Goal: Use online tool/utility: Utilize a website feature to perform a specific function

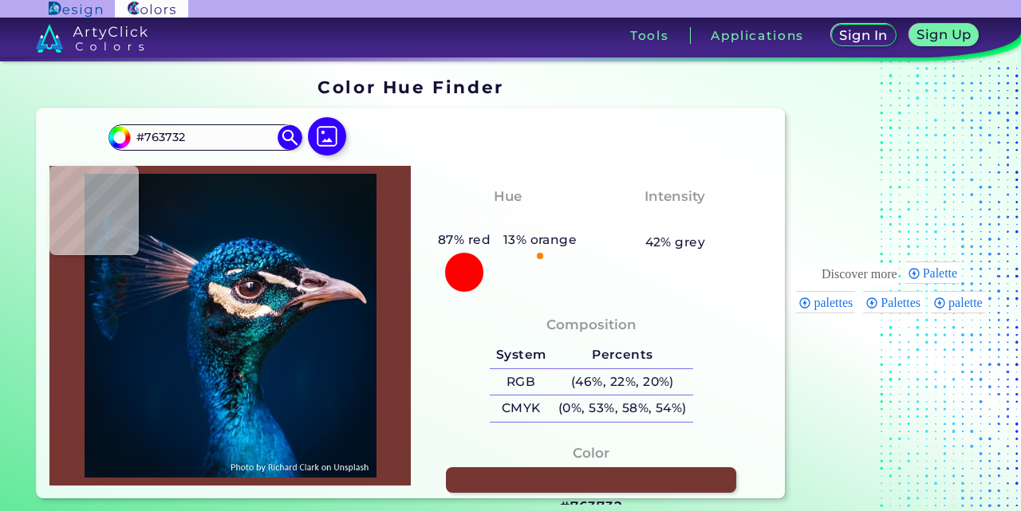
type input "#5d2926"
type input "#5D2926"
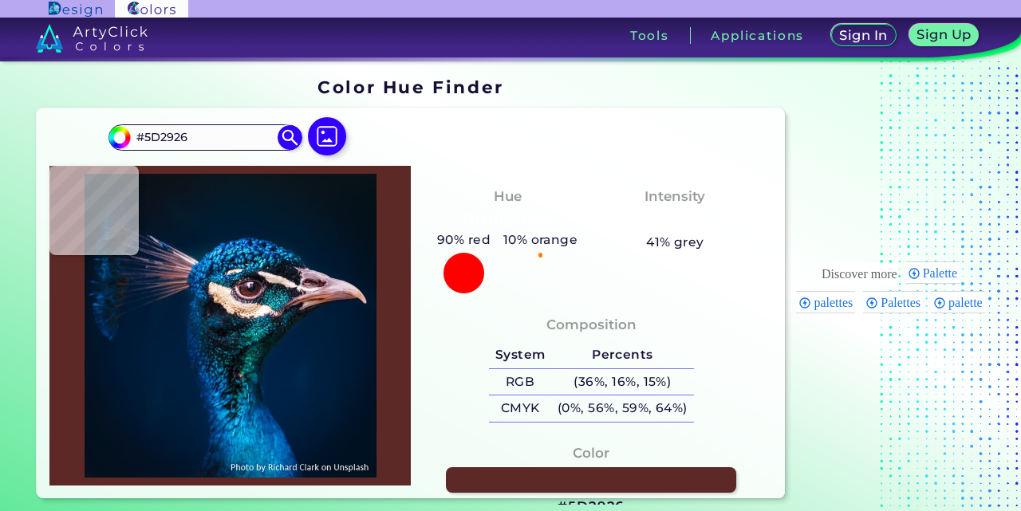
type input "#602b22"
type input "#602B22"
type input "#612921"
type input "#592c29"
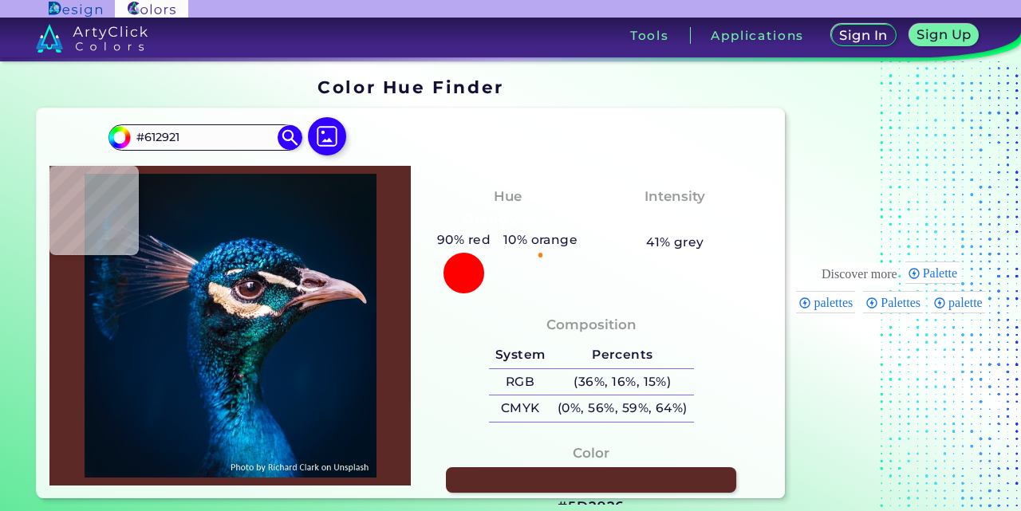
type input "#592C29"
type input "#522623"
type input "#23151c"
type input "#23151C"
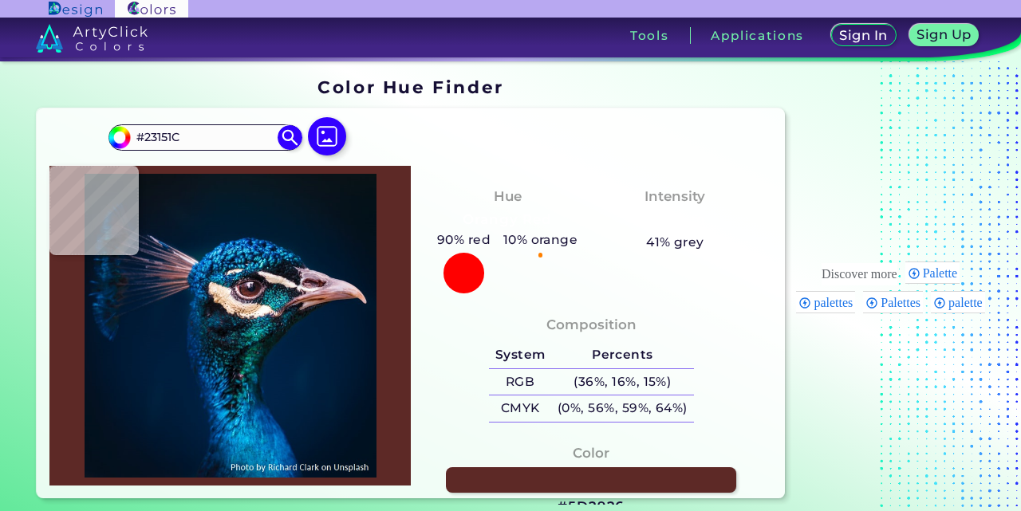
type input "#161b31"
type input "#161B31"
type input "#22222c"
type input "#22222C"
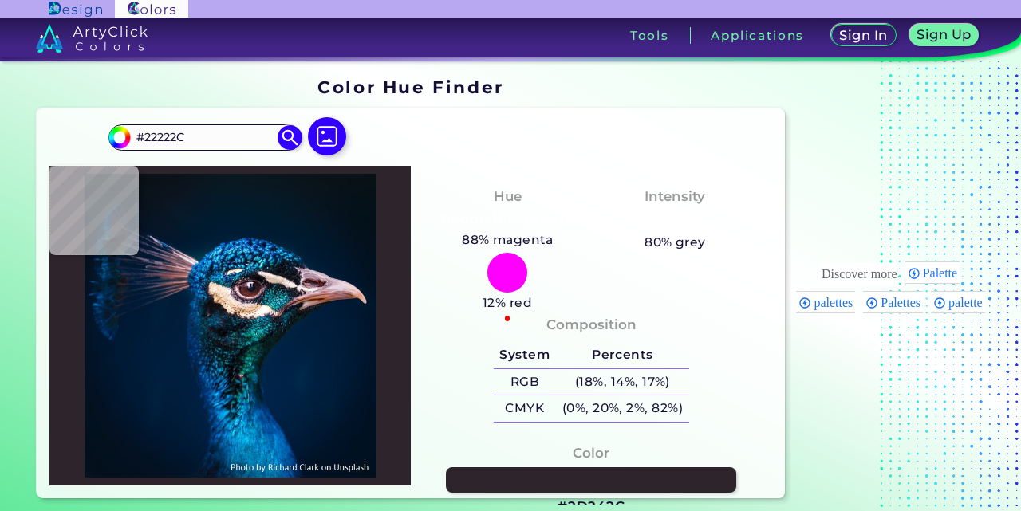
type input "#2d242c"
type input "#2D242C"
type input "#251821"
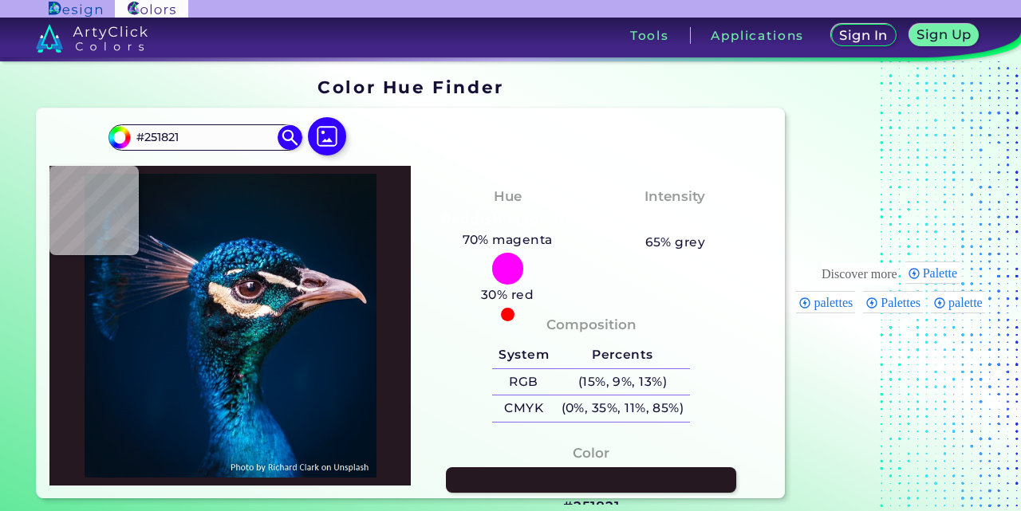
type input "#271e2a"
type input "#271E2A"
type input "#130c1b"
type input "#130C1B"
type input "#3e3549"
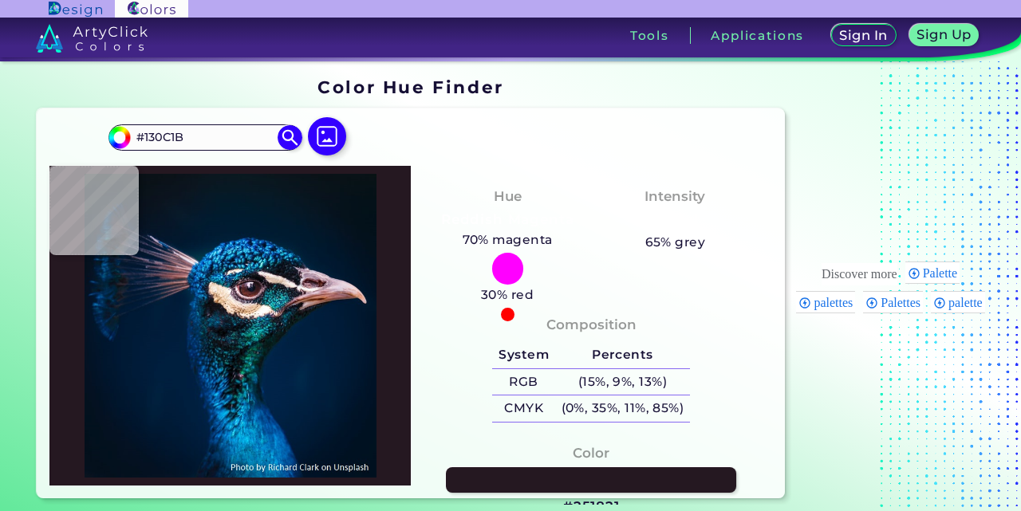
type input "#3E3549"
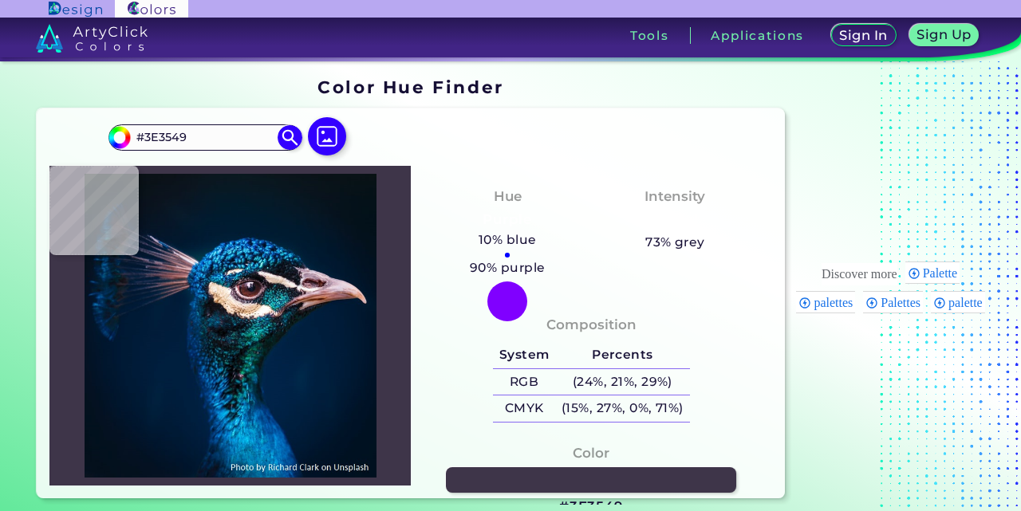
type input "#1a1227"
type input "#1A1227"
type input "#f2e1f2"
type input "#F2E1F2"
type input "#fceefc"
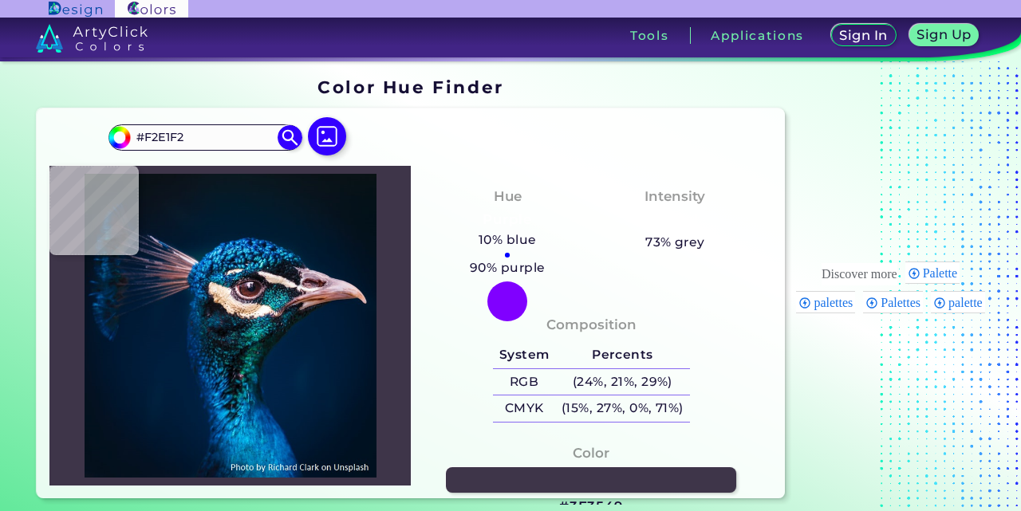
type input "#FCEEFC"
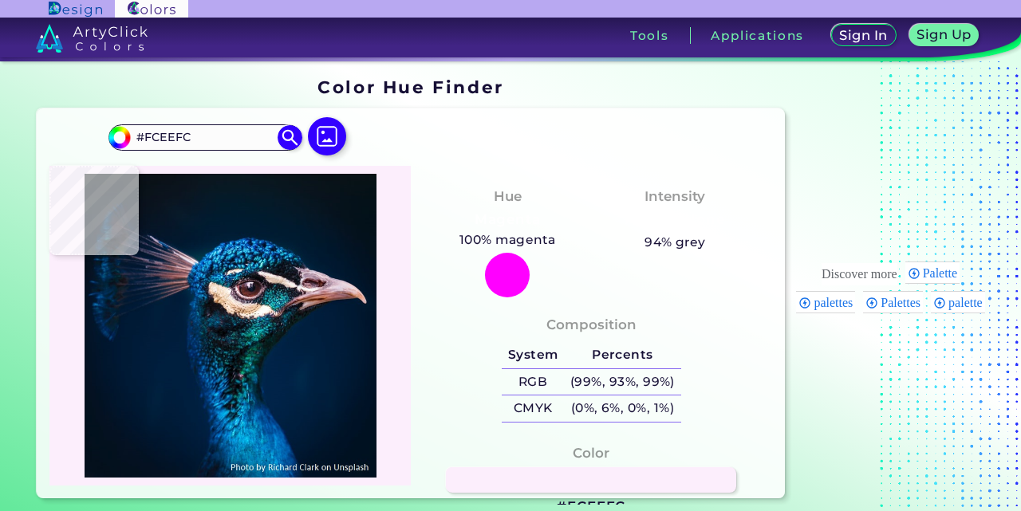
type input "#c9b4c8"
type input "#C9B4C8"
type input "#634057"
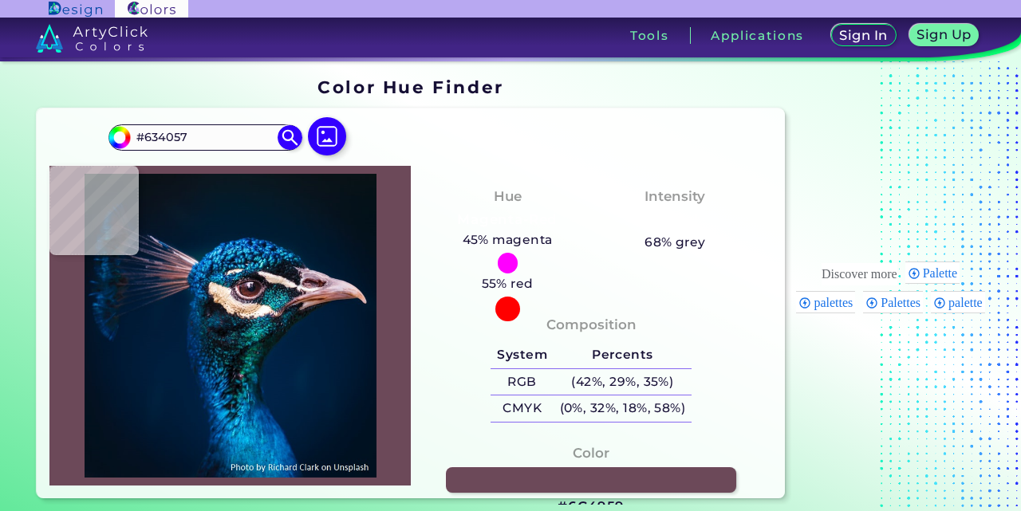
type input "#6c4959"
type input "#6C4959"
type input "#503944"
type input "#6b494c"
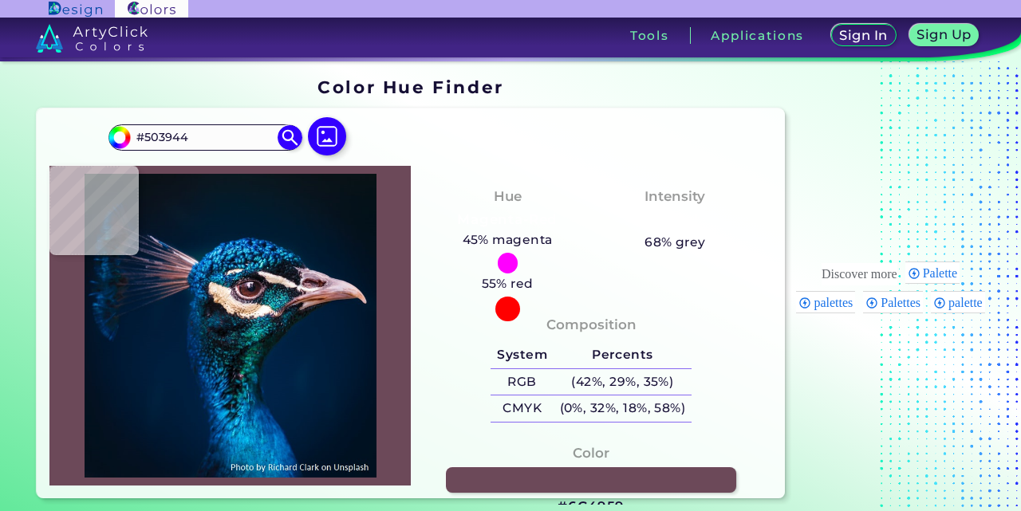
type input "#6B494C"
type input "#5c404a"
type input "#5C404A"
type input "#4a3d42"
type input "#4A3D42"
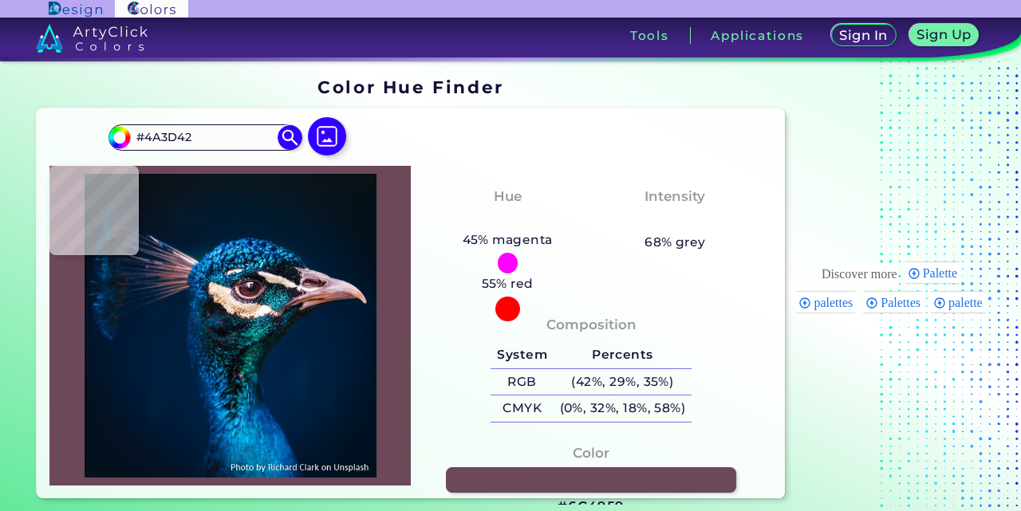
type input "#231f23"
type input "#231F23"
type input "#000b10"
type input "#000B10"
type input "#146678"
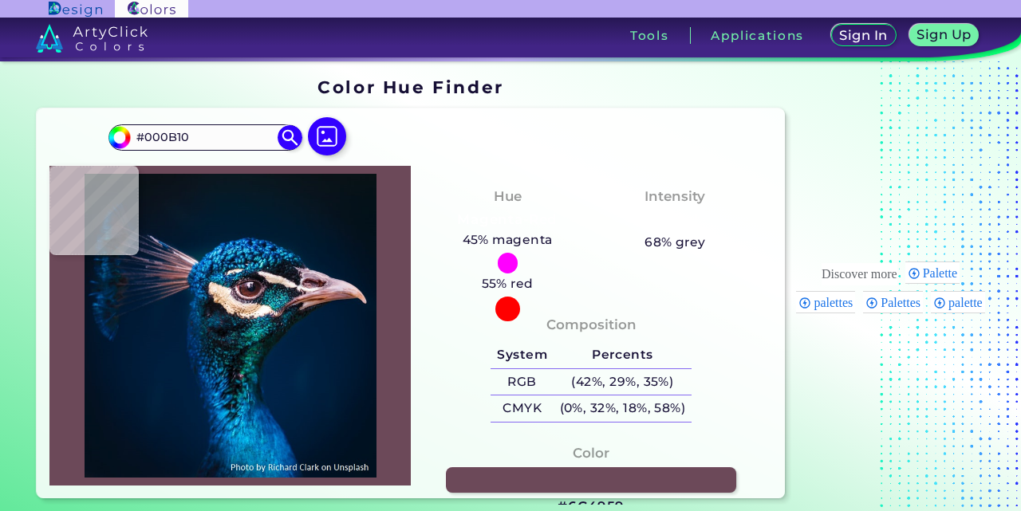
type input "#146678"
type input "#248598"
type input "#275973"
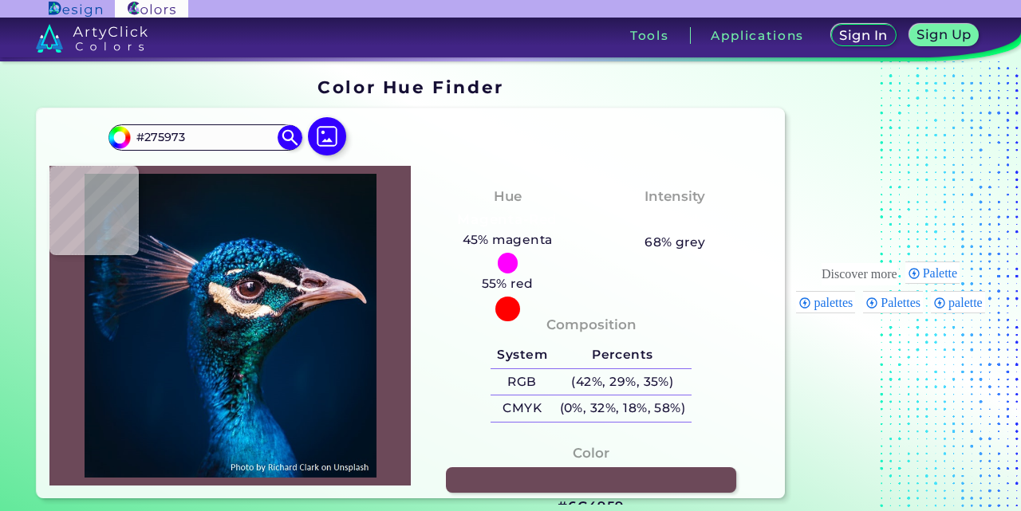
type input "#b1c8e2"
type input "#B1C8E2"
type input "#106daf"
type input "#106DAF"
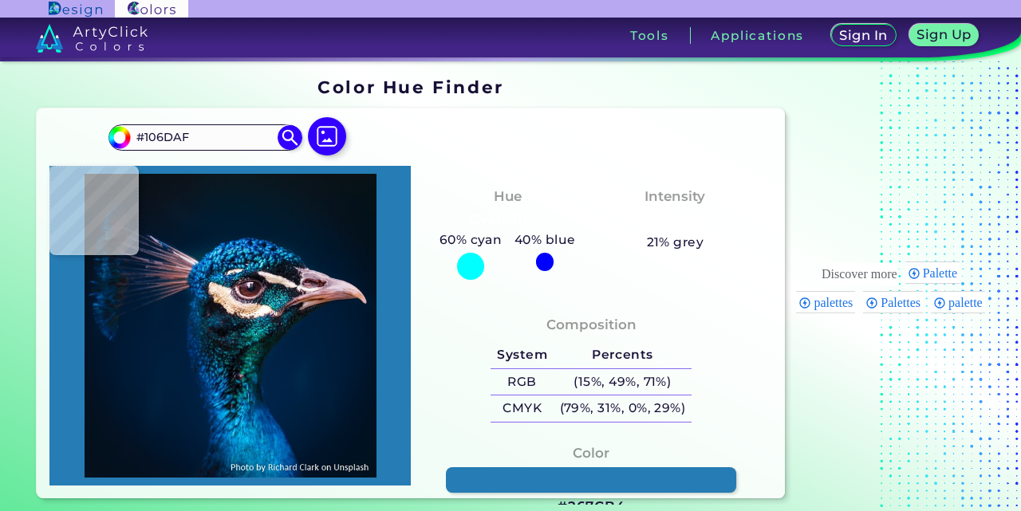
type input "#267cb4"
type input "#267CB4"
type input "#2c85b2"
type input "#2C85B2"
type input "#274176"
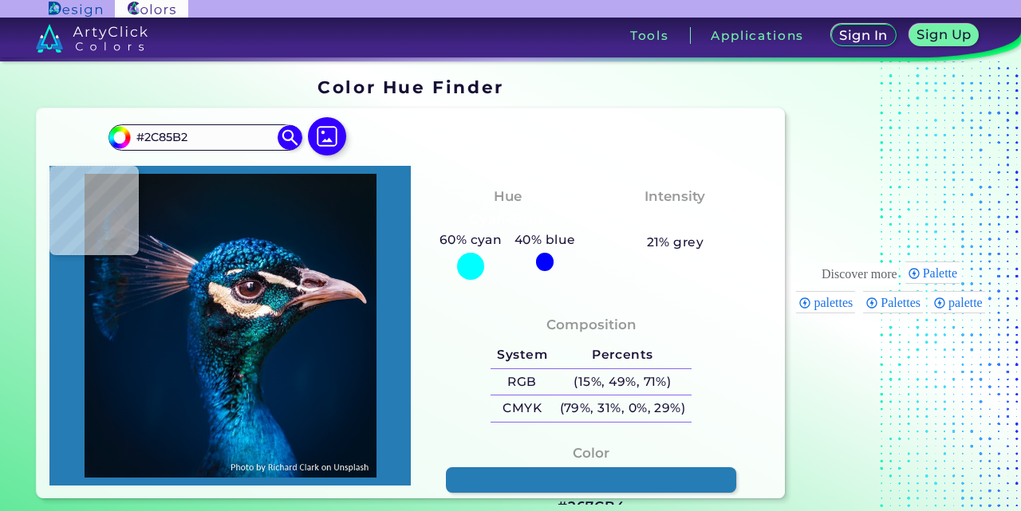
type input "#274176"
type input "#0775b8"
type input "#0775B8"
type input "#004388"
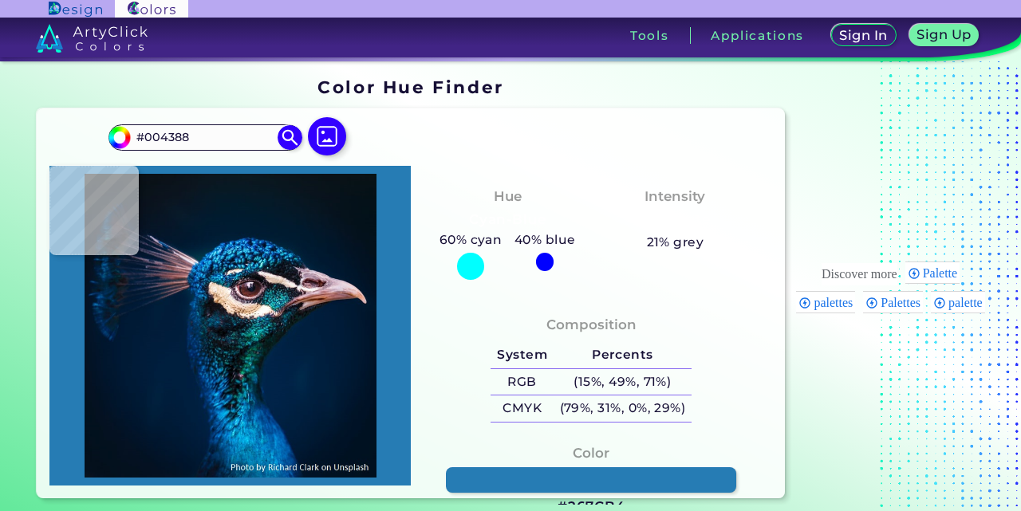
type input "#004580"
type input "#145589"
type input "#012538"
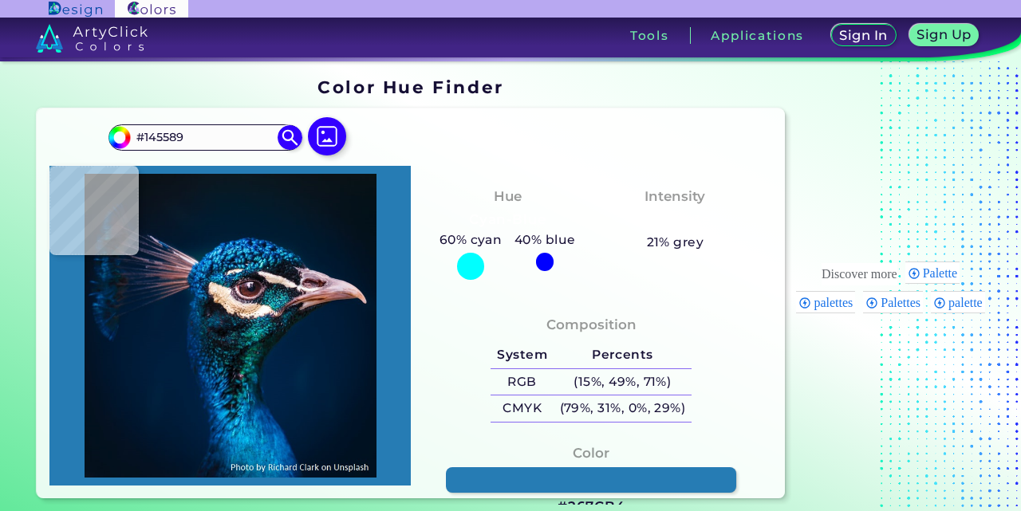
type input "#012538"
type input "#03263b"
type input "#03263B"
type input "#022138"
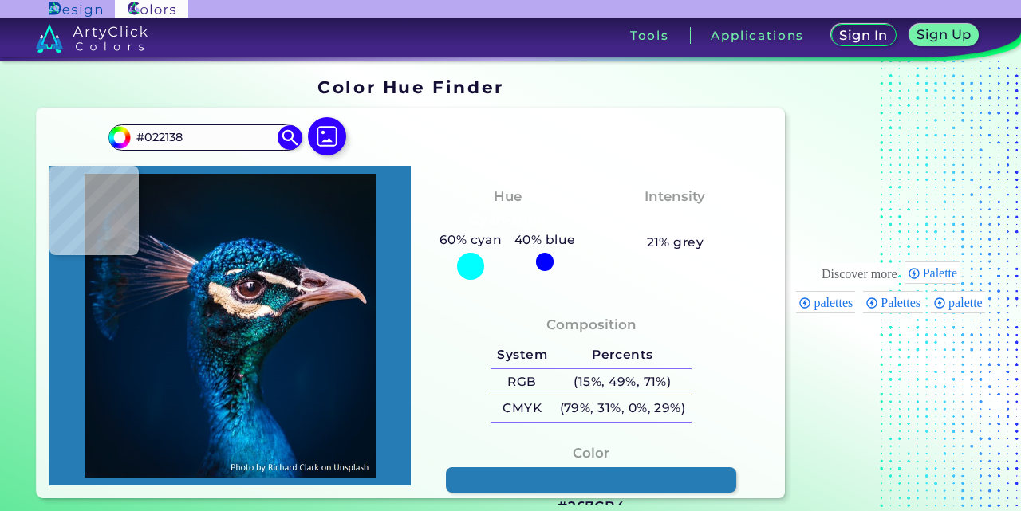
type input "#013a5f"
type input "#013A5F"
type input "#2880be"
type input "#2880BE"
type input "#085493"
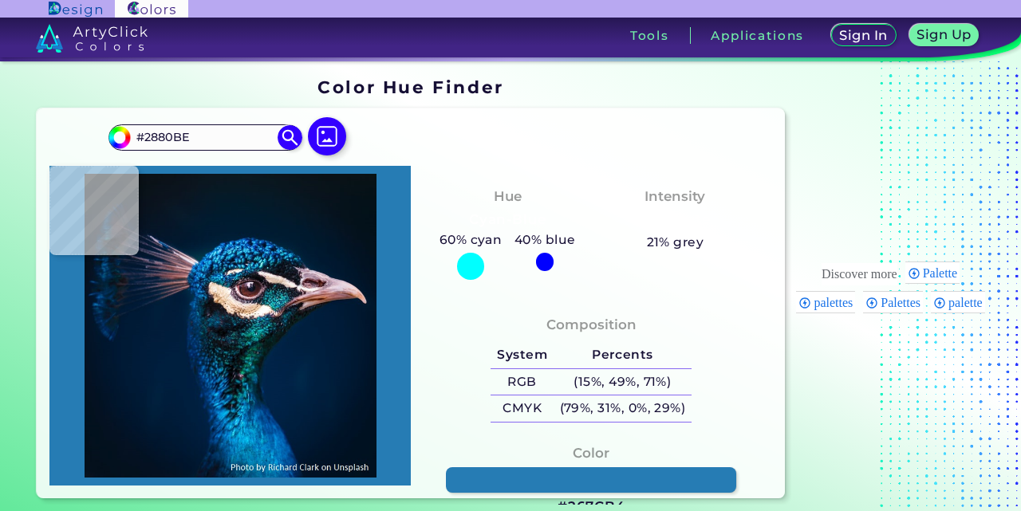
type input "#085493"
type input "#27ace3"
type input "#27ACE3"
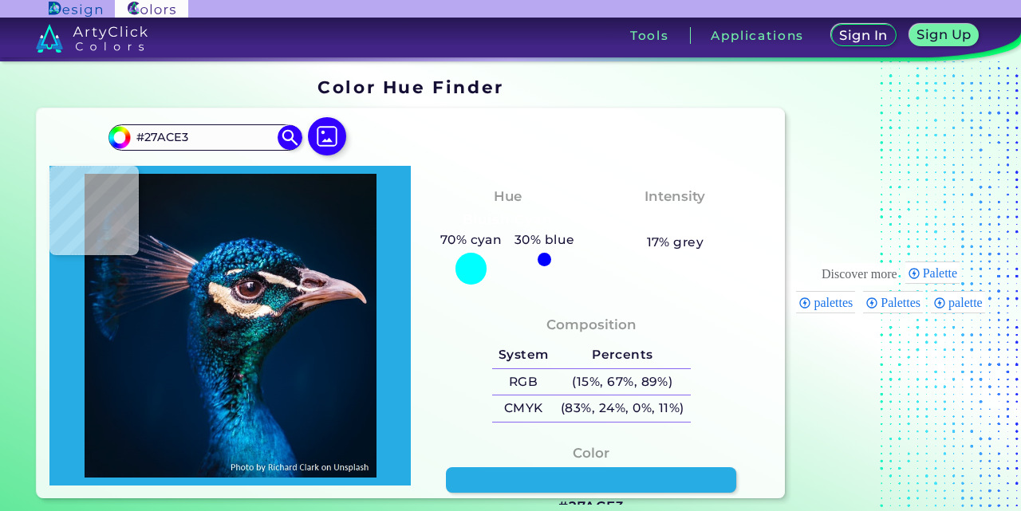
type input "#37c4f6"
type input "#37C4F6"
type input "#1187cb"
type input "#1187CB"
type input "#0e75c5"
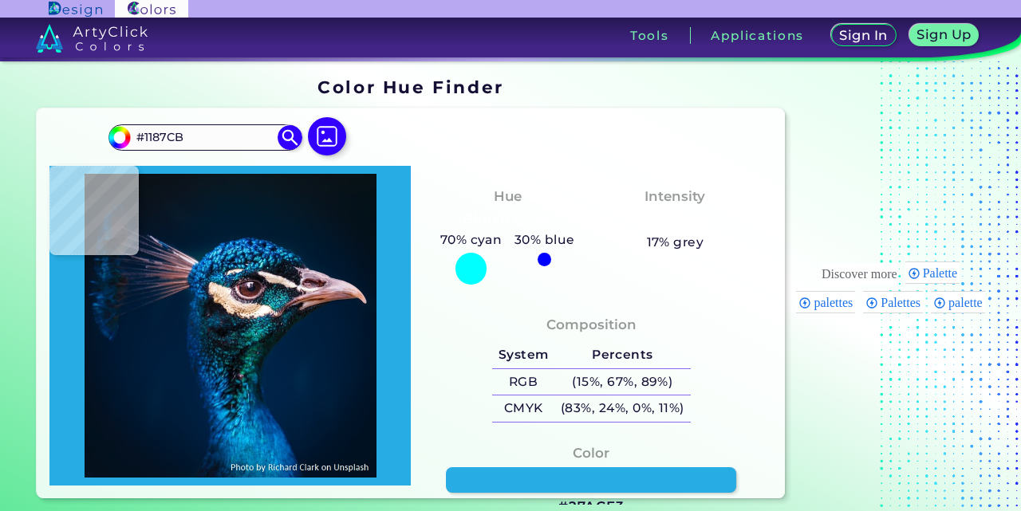
type input "#0E75C5"
type input "#2789d9"
type input "#2789D9"
type input "#1788cd"
type input "#1788CD"
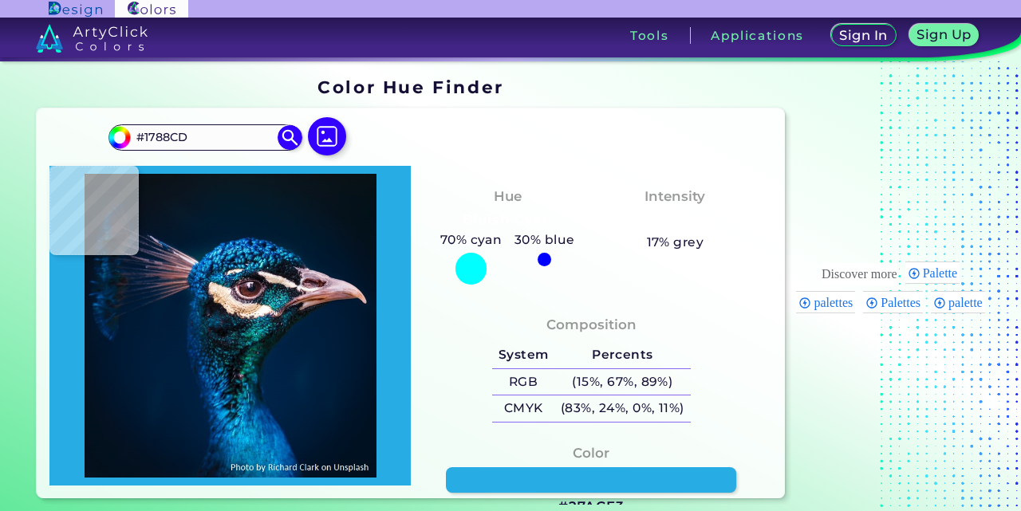
type input "#012255"
type input "#104373"
type input "#044d81"
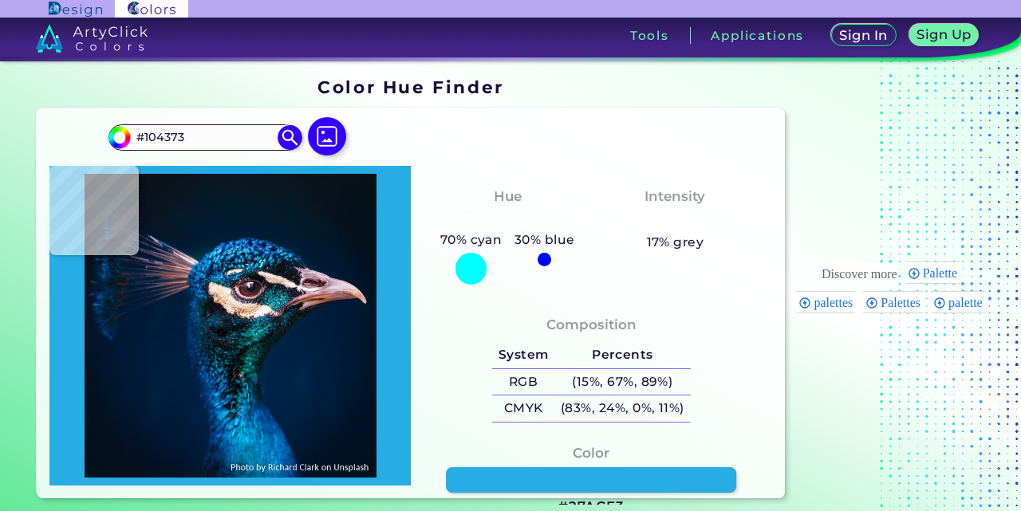
type input "#044D81"
type input "#1272ad"
type input "#[DATE]"
type input "#2c649e"
type input "#2C649E"
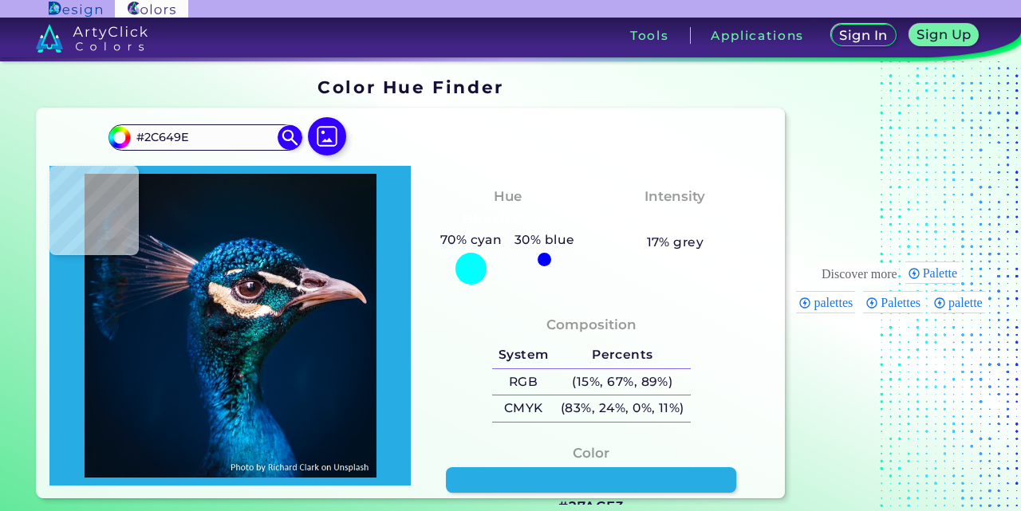
type input "#5b6c8f"
type input "#5B6C8F"
type input "#815560"
type input "#774b55"
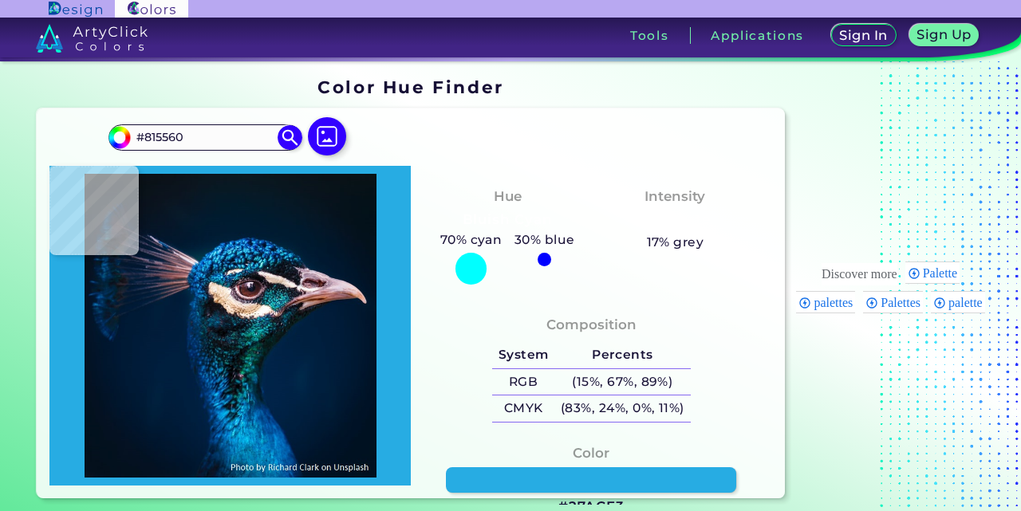
type input "#774B55"
type input "#734b54"
type input "#734B54"
type input "#8d5b61"
type input "#8D5B61"
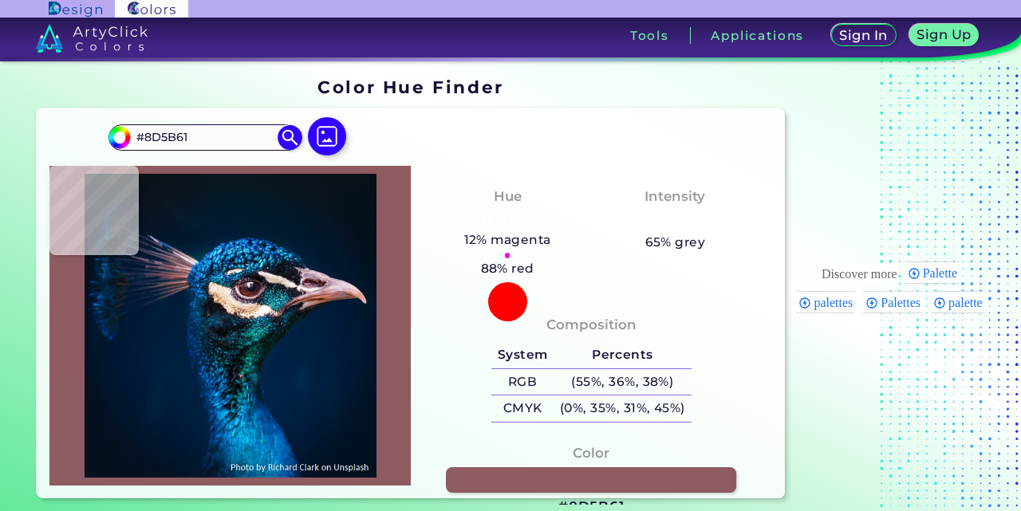
type input "#86535c"
type input "#86535C"
type input "#824f59"
type input "#824F59"
type input "#784953"
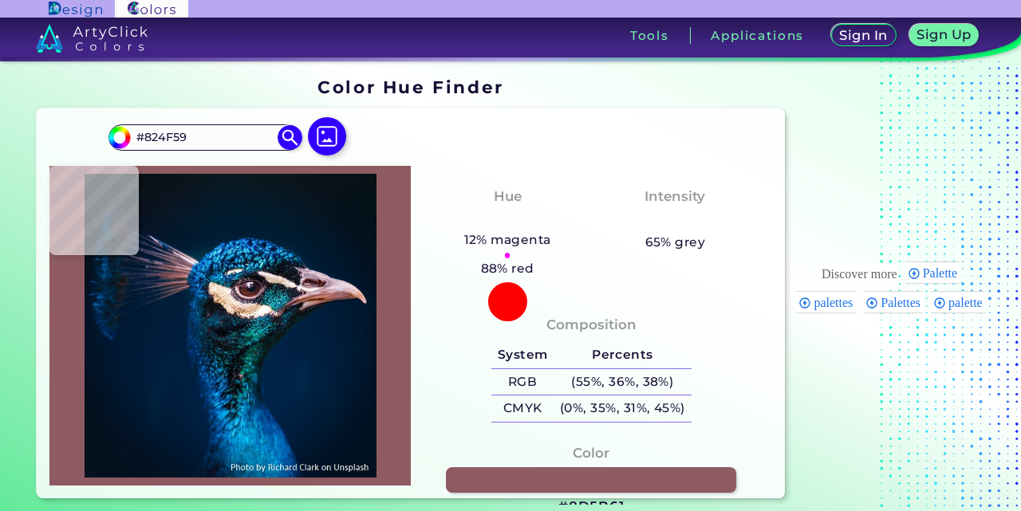
type input "#784953"
type input "#754a54"
type input "#754A54"
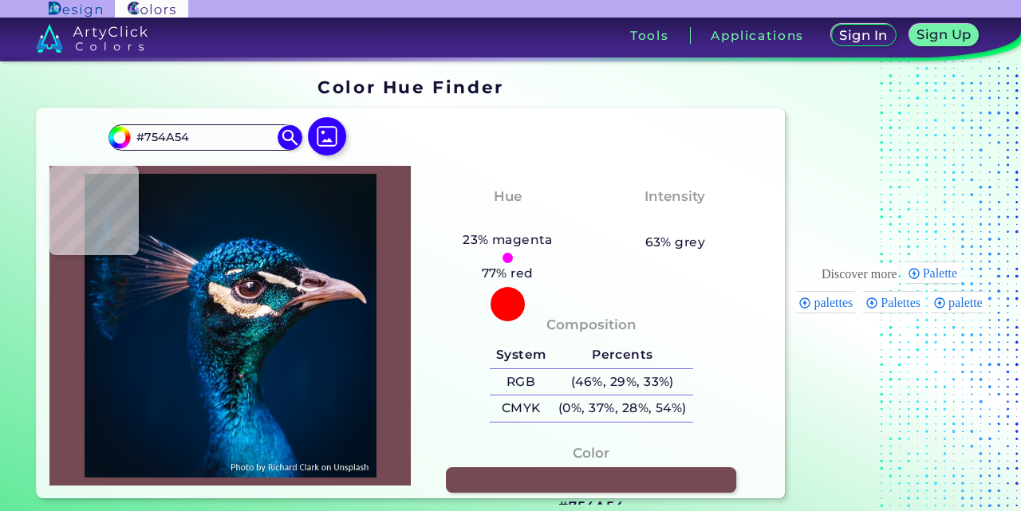
type input "#9e696d"
type input "#9E696D"
type input "#b78182"
type input "#B78182"
type input "#8b5b60"
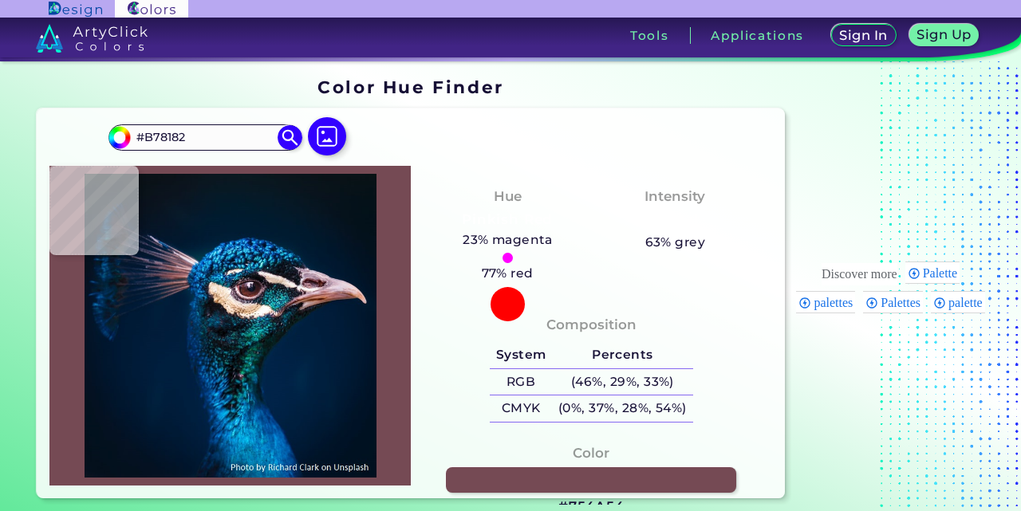
type input "#8B5B60"
type input "#8b5d61"
type input "#8B5D61"
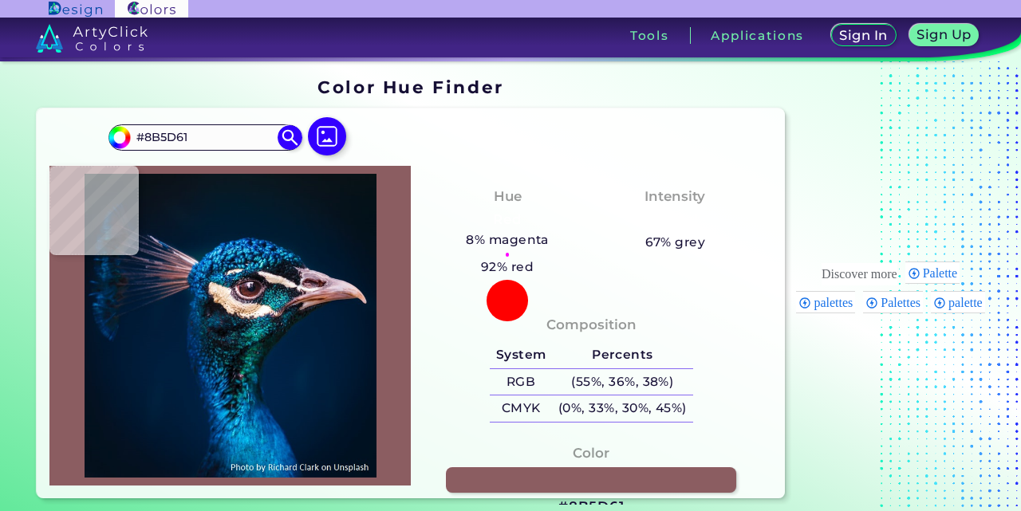
type input "#8a5b61"
type input "#8A5B61"
type input "#ddbcbf"
type input "#DDBCBF"
type input "#7196cd"
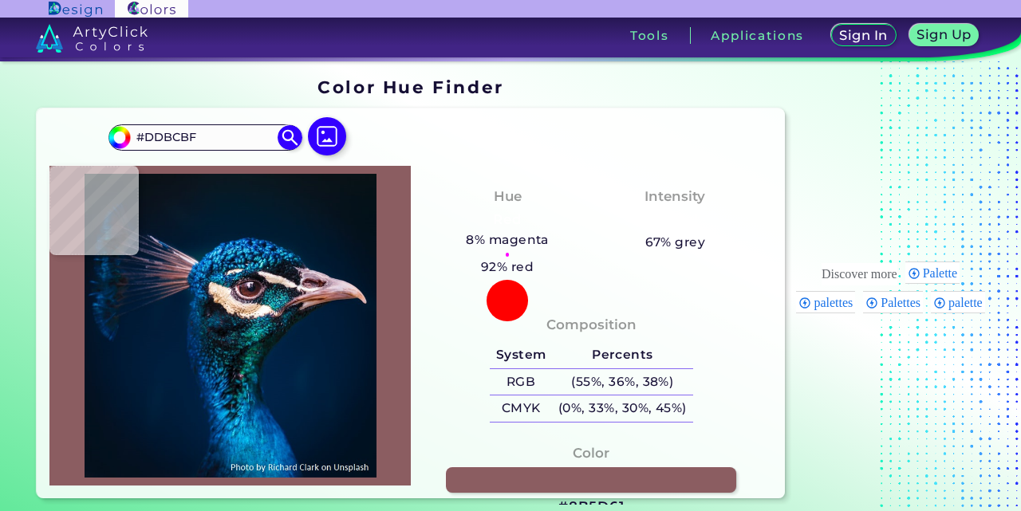
type input "#7196CD"
type input "#338bd2"
type input "#338BD2"
type input "#0c83d0"
type input "#0C83D0"
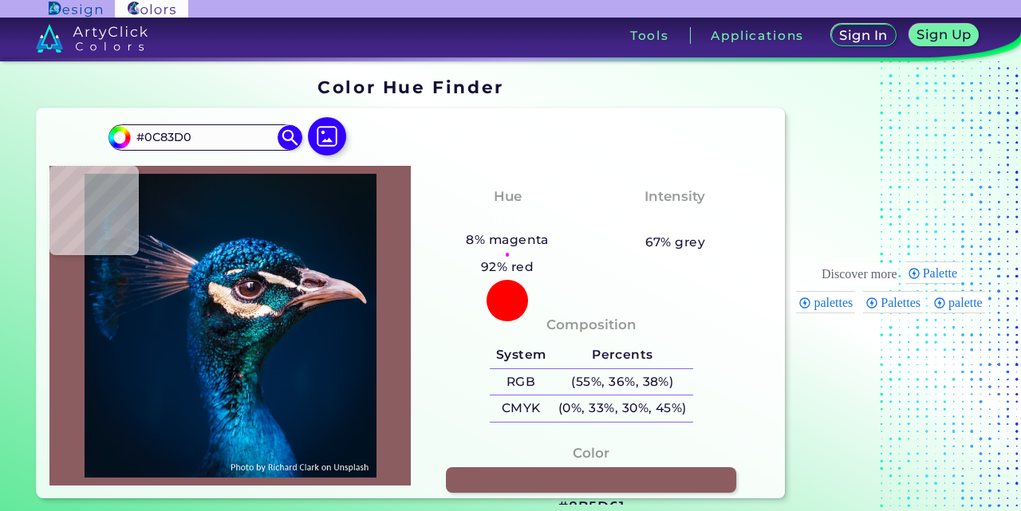
type input "#0d67af"
type input "#0D67AF"
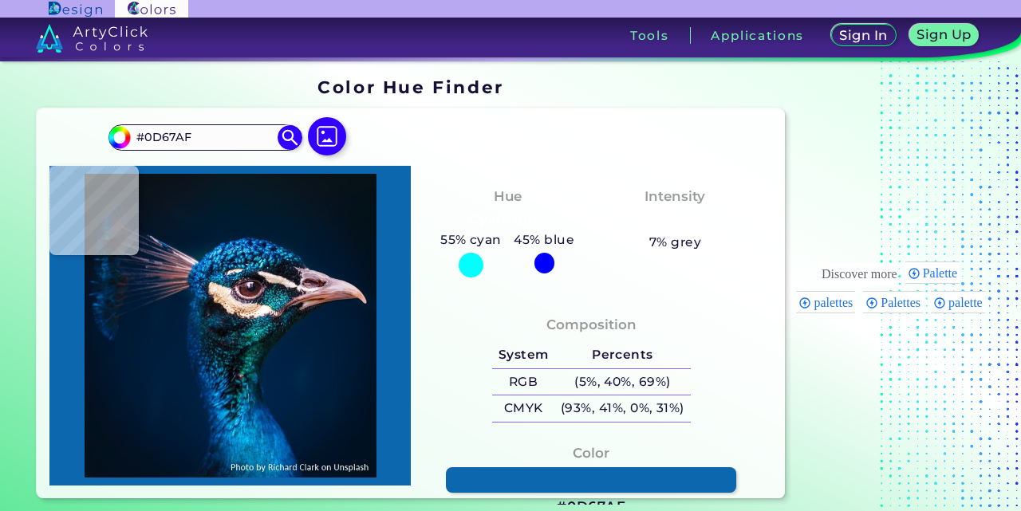
type input "#003f7d"
type input "#003F7D"
type input "#003d7c"
type input "#003D7C"
type input "#1091e3"
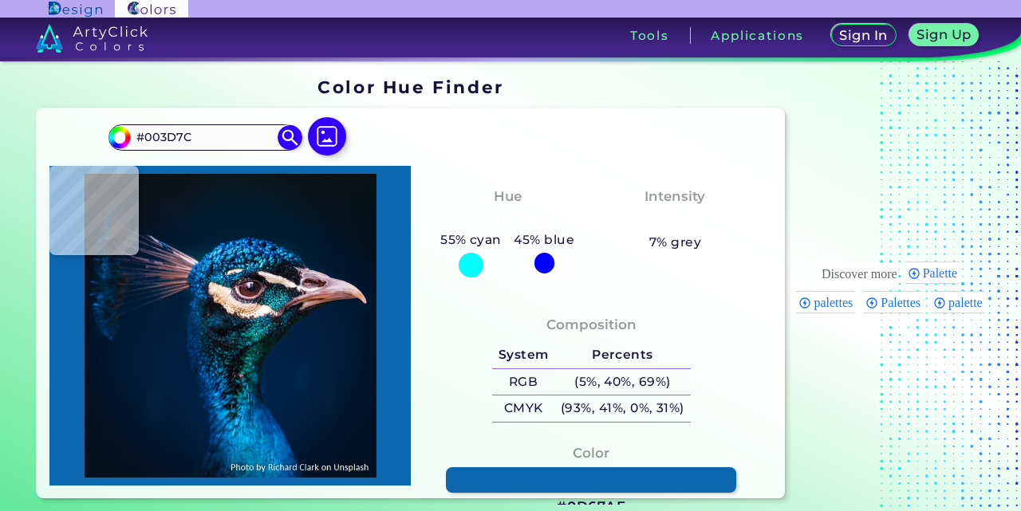
type input "#1091E3"
type input "#0d70b1"
type input "#0D70B1"
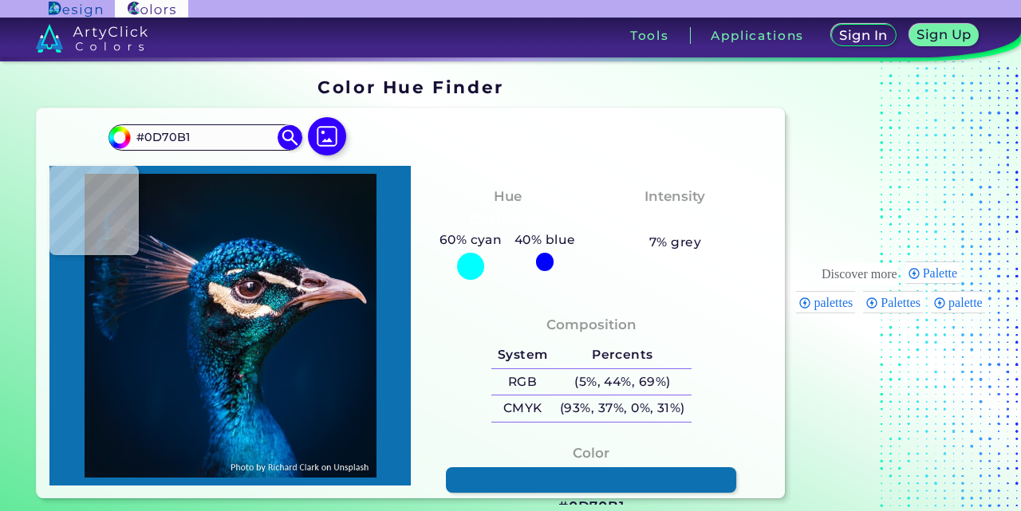
click at [199, 269] on img at bounding box center [229, 325] width 345 height 303
click at [221, 280] on img at bounding box center [229, 325] width 345 height 303
type input "#197d9f"
type input "#197D9F"
type input "#163e66"
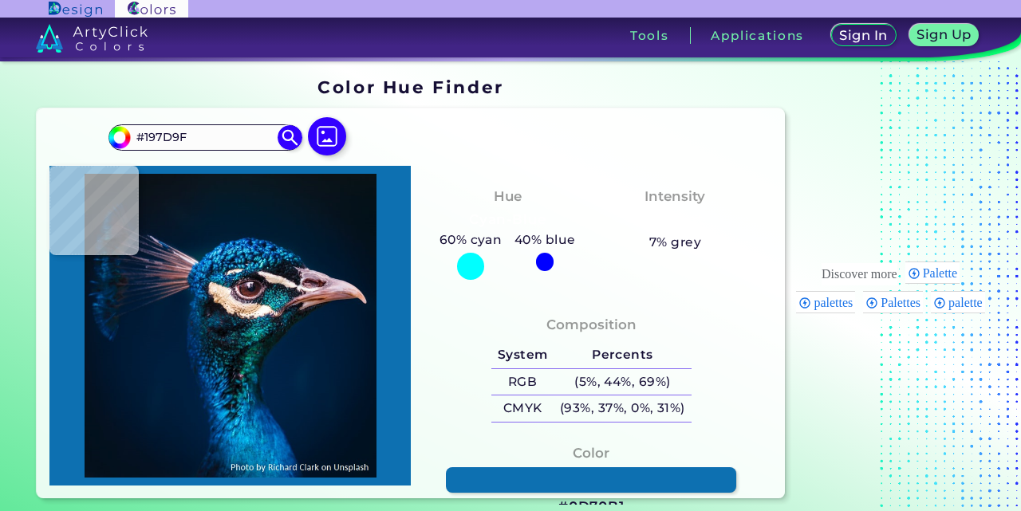
type input "#163E66"
type input "#48414f"
type input "#48414F"
type input "#77565c"
type input "#77565C"
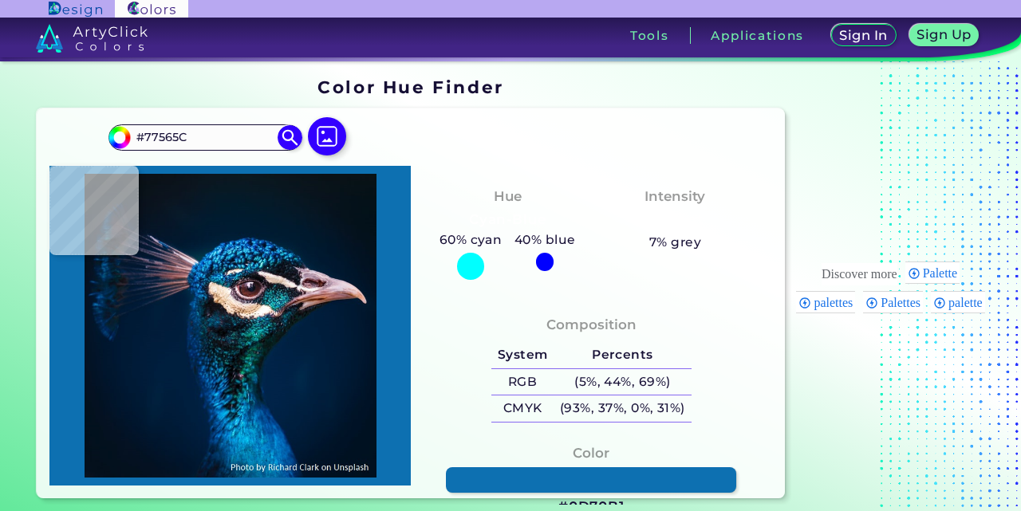
type input "#523034"
type input "#6c494e"
type input "#6C494E"
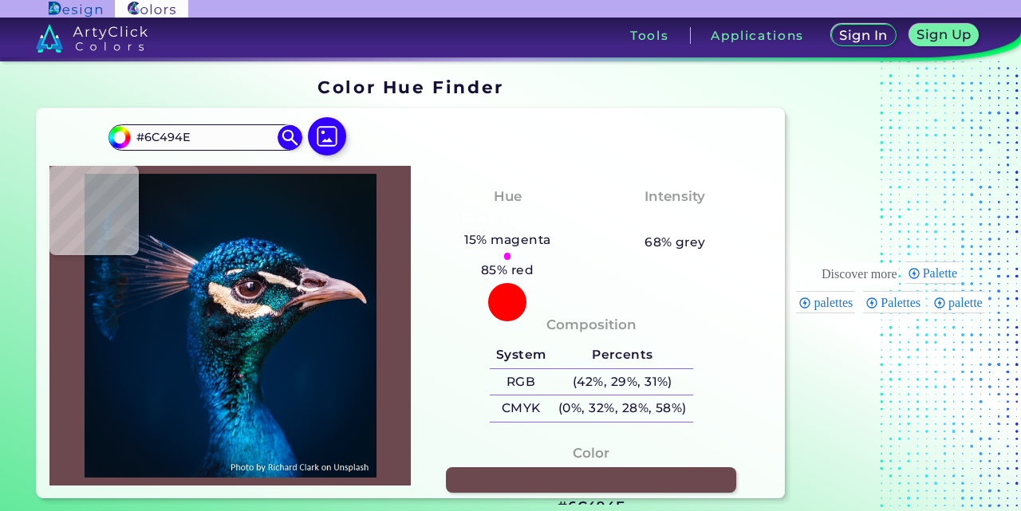
click at [242, 281] on img at bounding box center [229, 325] width 345 height 303
click at [249, 300] on img at bounding box center [229, 325] width 345 height 303
type input "#5f4a58"
type input "#5F4A58"
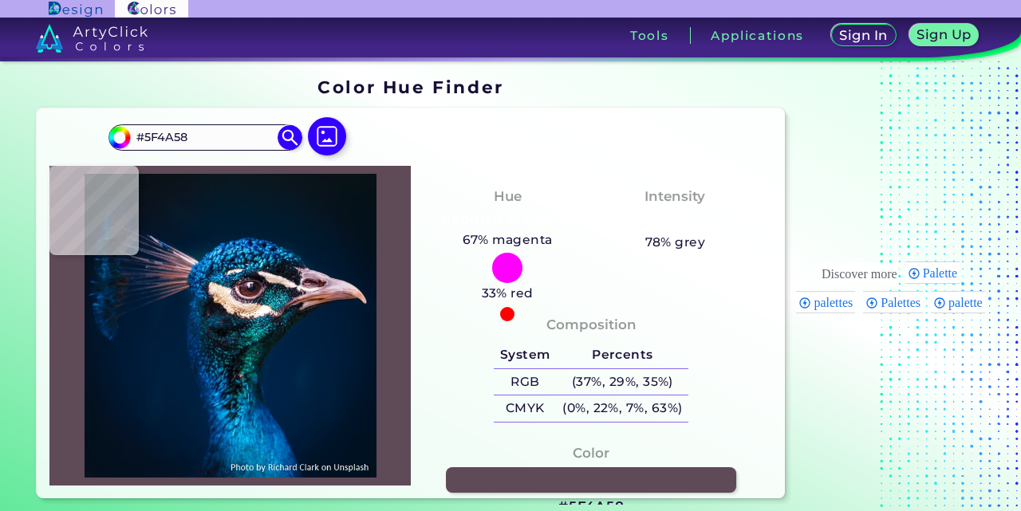
type input "#66444c"
type input "#66444C"
type input "#f9d8db"
type input "#F9D8DB"
type input "#b68786"
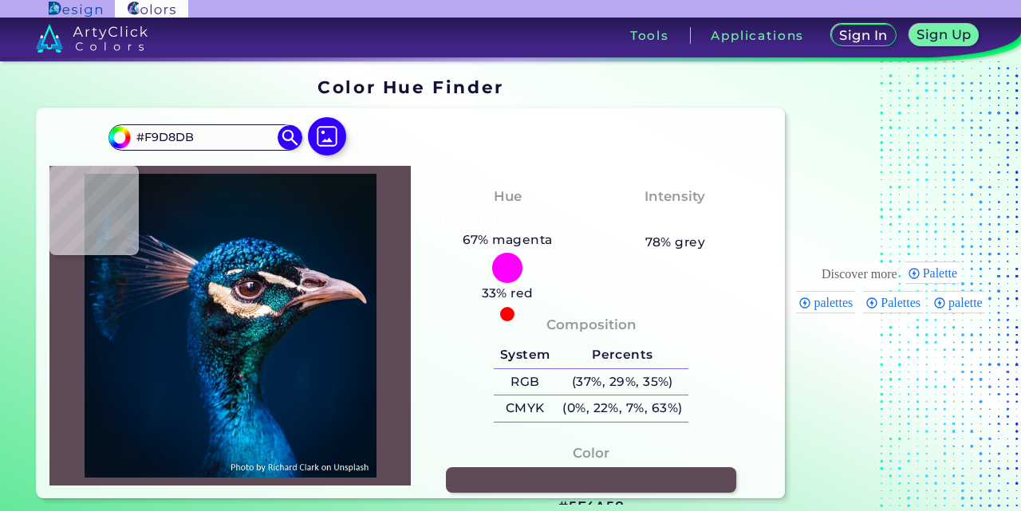
type input "#B68786"
type input "#7e4038"
type input "#7E4038"
type input "#622d2b"
type input "#622D2B"
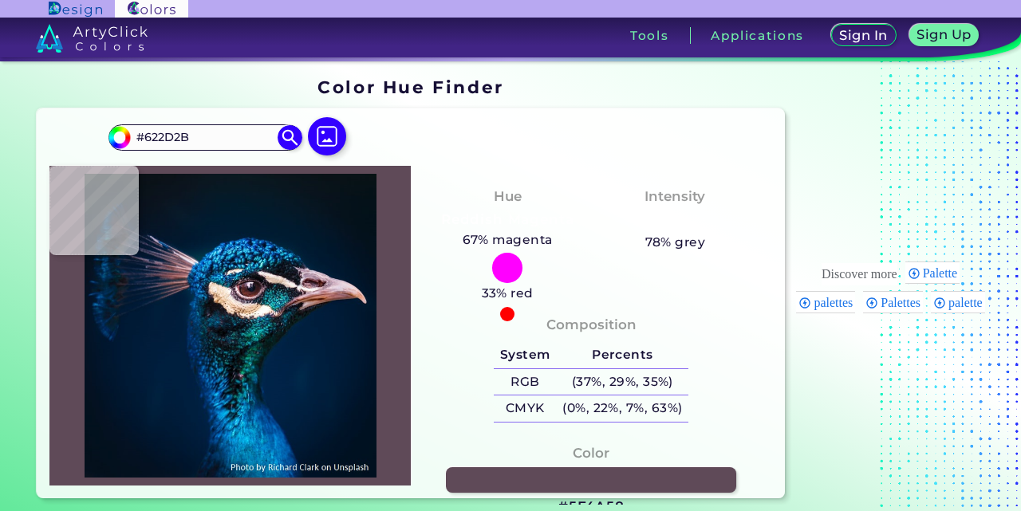
type input "#642f26"
type input "#642F26"
type input "#602822"
type input "#5b2824"
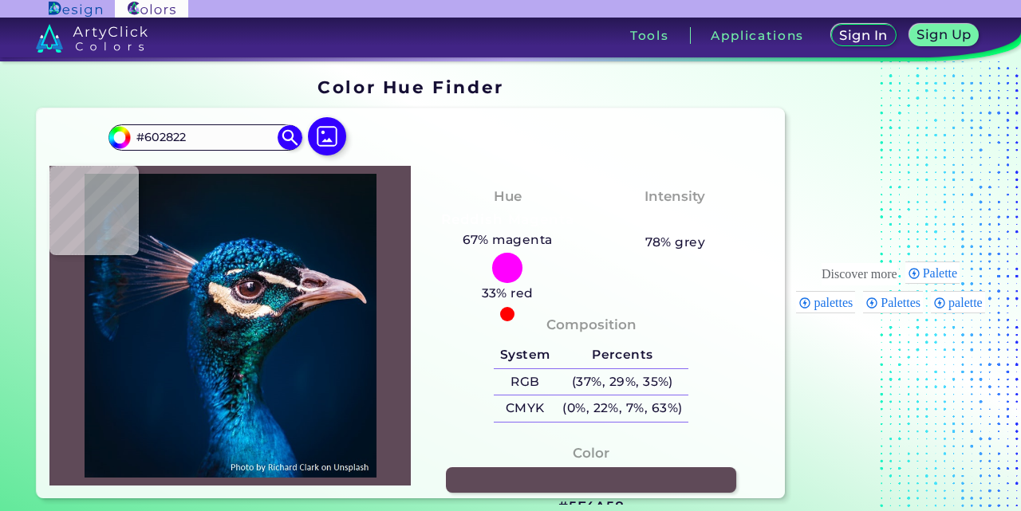
type input "#5B2824"
type input "#cca3b4"
type input "#CCA3B4"
type input "#2d2226"
type input "#2D2226"
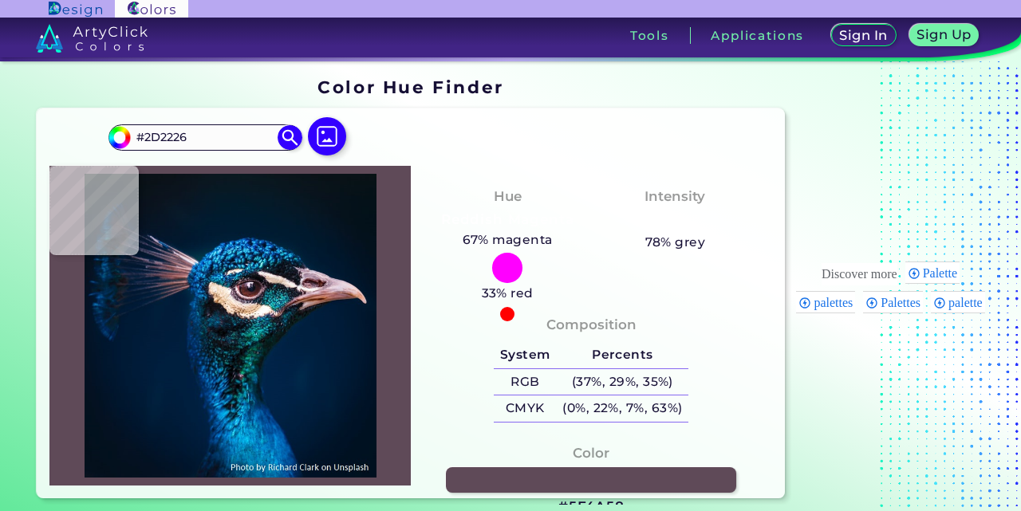
type input "#403b46"
type input "#403B46"
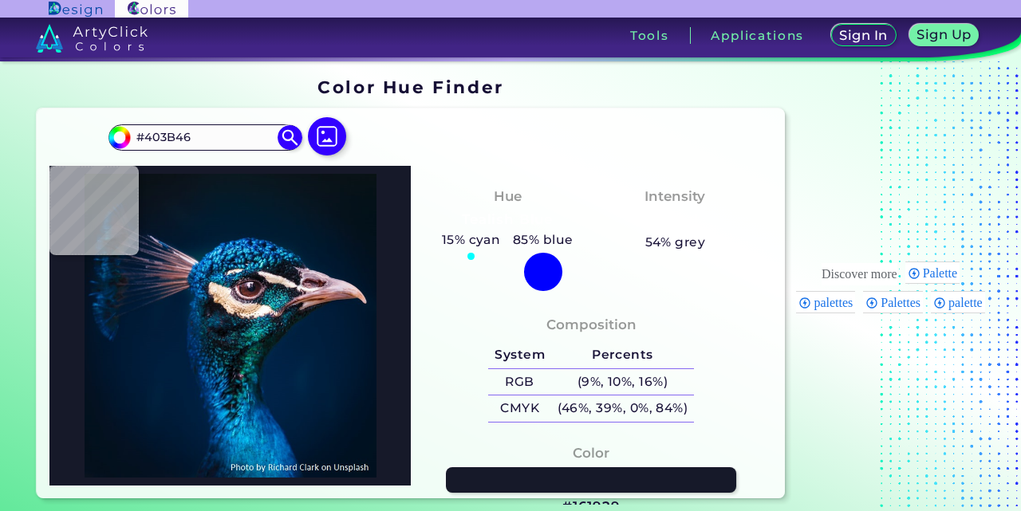
type input "#161929"
type input "#155f72"
type input "#155F72"
type input "#014759"
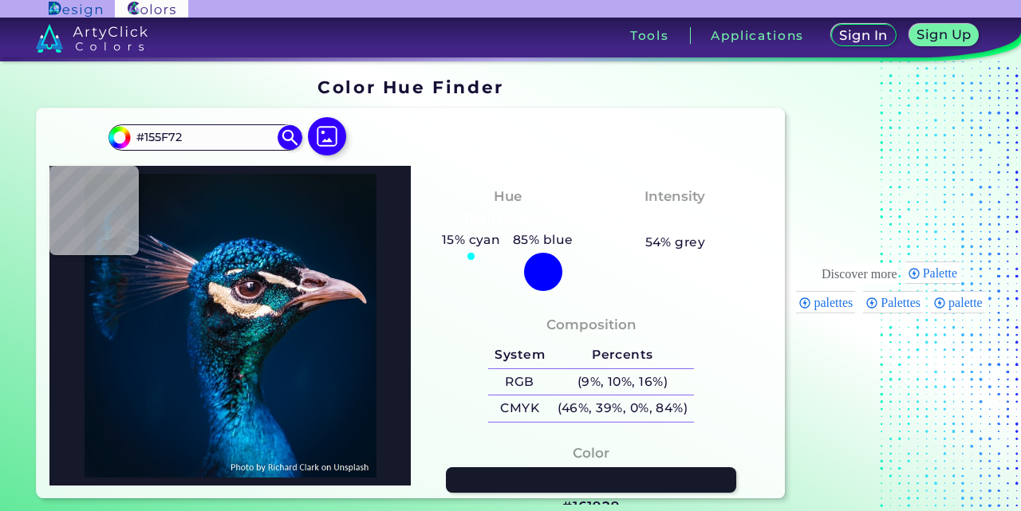
type input "#014759"
type input "#176774"
type input "#033b47"
type input "#033B47"
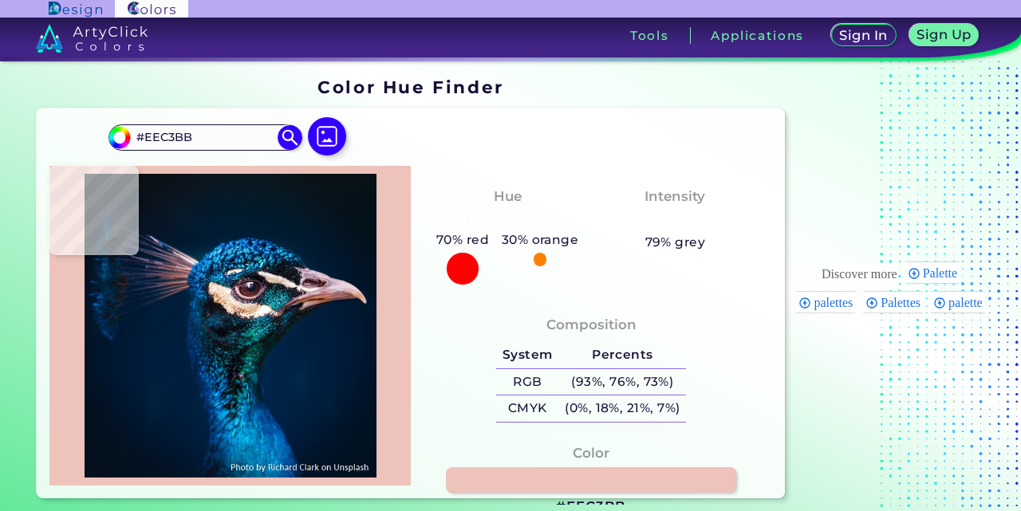
click at [360, 293] on img at bounding box center [229, 325] width 345 height 303
